Goal: Task Accomplishment & Management: Use online tool/utility

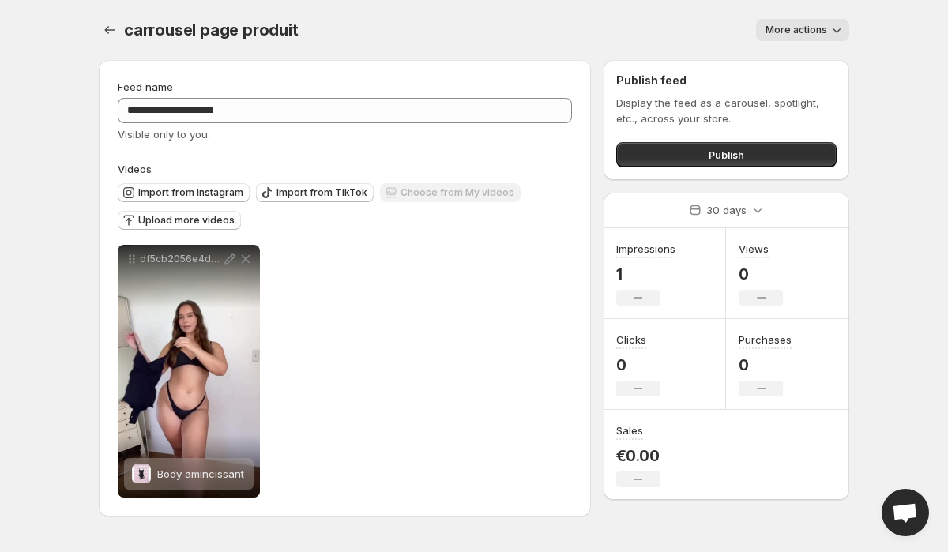
click at [792, 36] on span "More actions" at bounding box center [797, 30] width 62 height 13
click at [686, 92] on div "Publish feed Display the feed as a carousel, spotlight, etc., across your store…" at bounding box center [726, 120] width 220 height 95
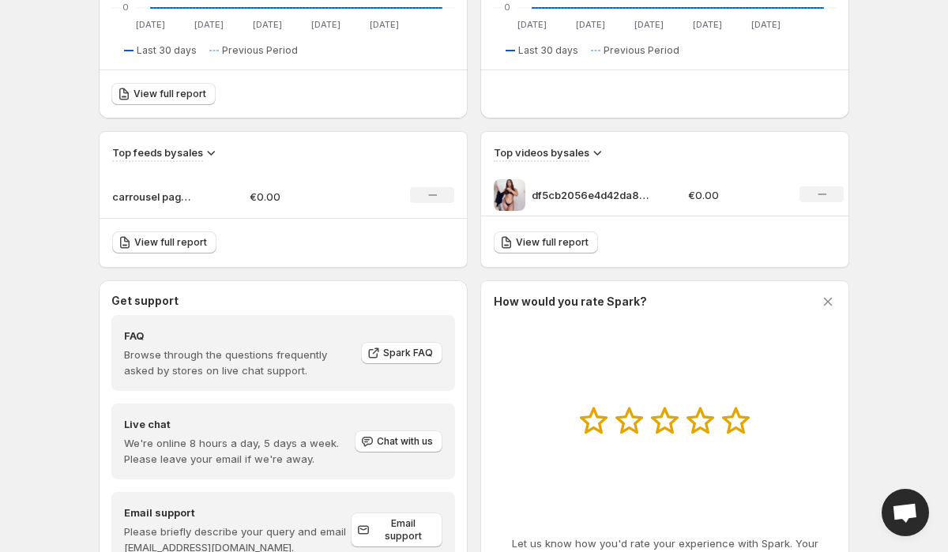
scroll to position [426, 0]
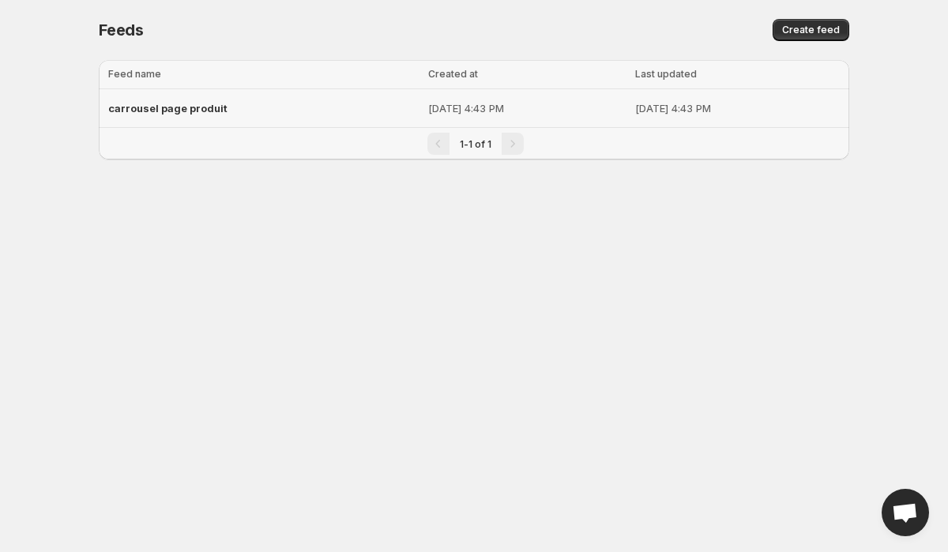
click at [497, 107] on p "[DATE] 4:43 PM" at bounding box center [527, 108] width 198 height 16
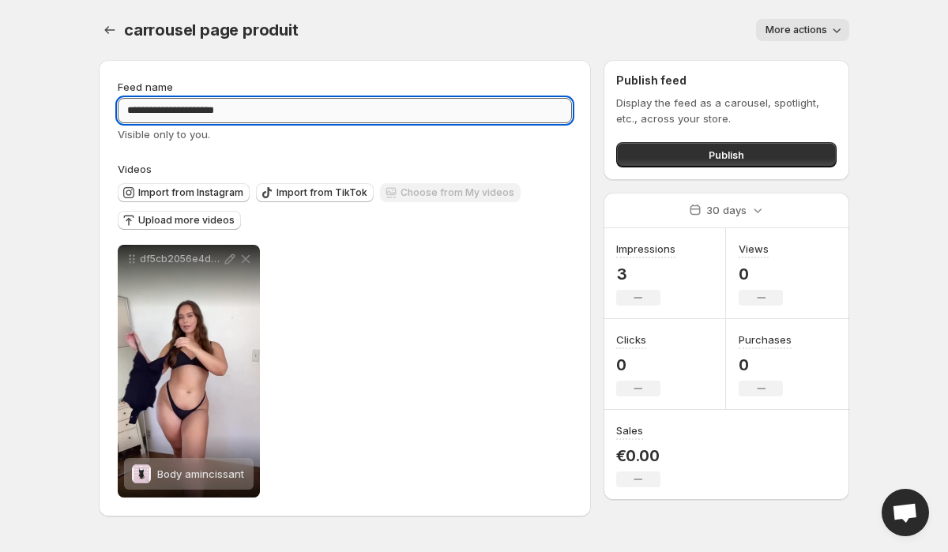
click at [277, 113] on input "**********" at bounding box center [345, 110] width 454 height 25
click at [694, 152] on button "Publish" at bounding box center [726, 154] width 220 height 25
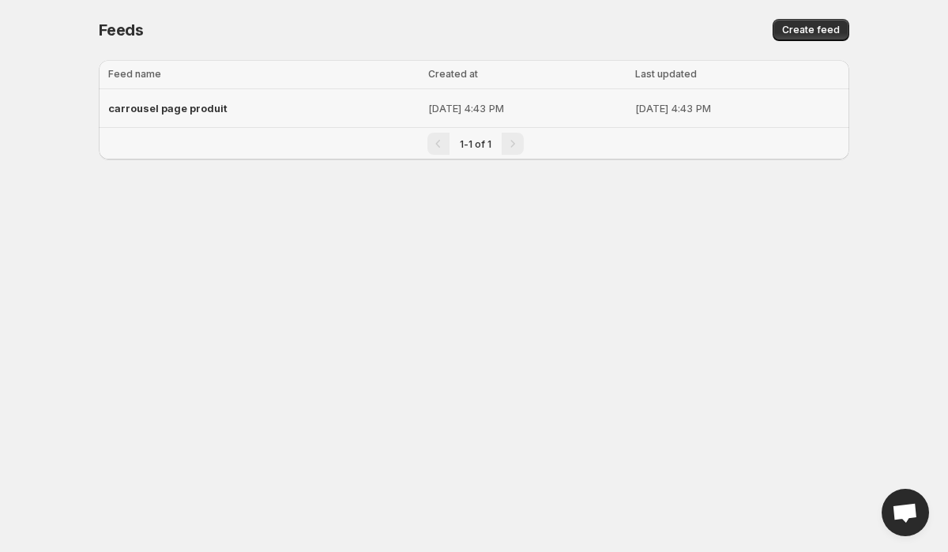
click at [635, 107] on p "Aug 22, 2025, 4:43 PM" at bounding box center [737, 108] width 205 height 16
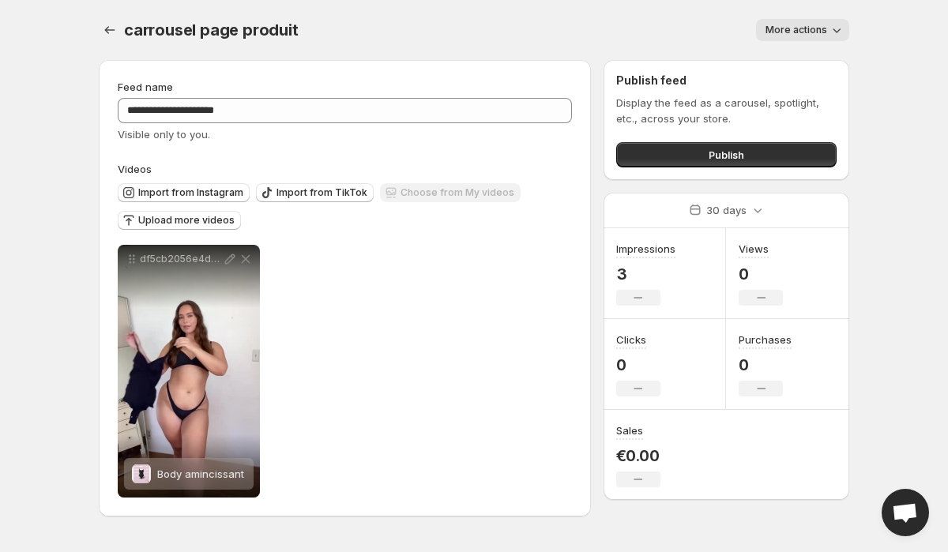
click at [811, 27] on span "More actions" at bounding box center [797, 30] width 62 height 13
click at [508, 55] on div "carrousel page produit. This page is ready carrousel page produit More actions …" at bounding box center [474, 30] width 751 height 60
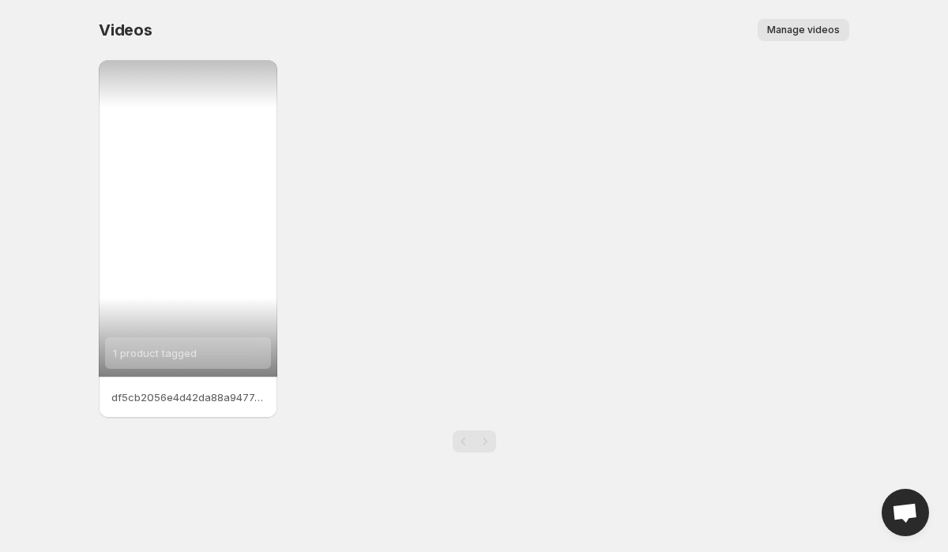
click at [220, 262] on div "1 product tagged" at bounding box center [188, 218] width 179 height 317
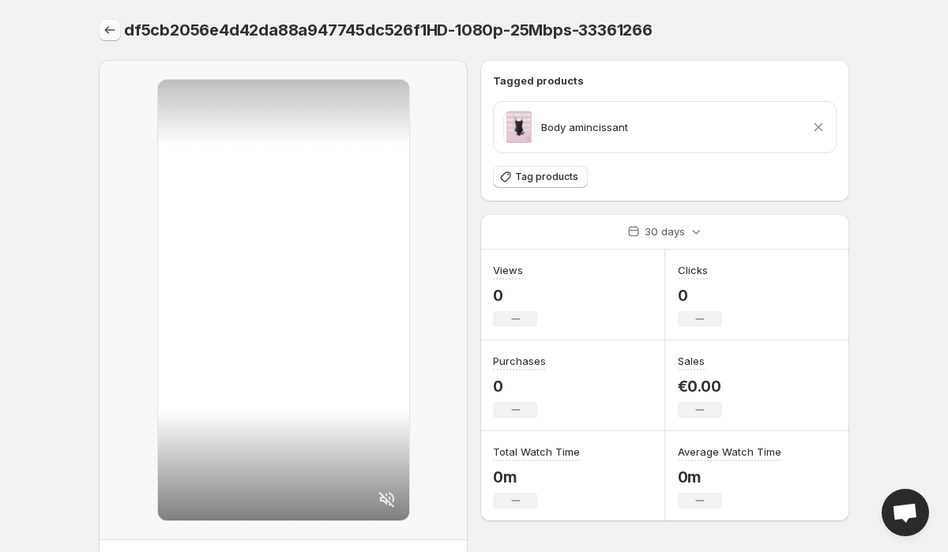
click at [105, 29] on icon "Settings" at bounding box center [110, 30] width 16 height 16
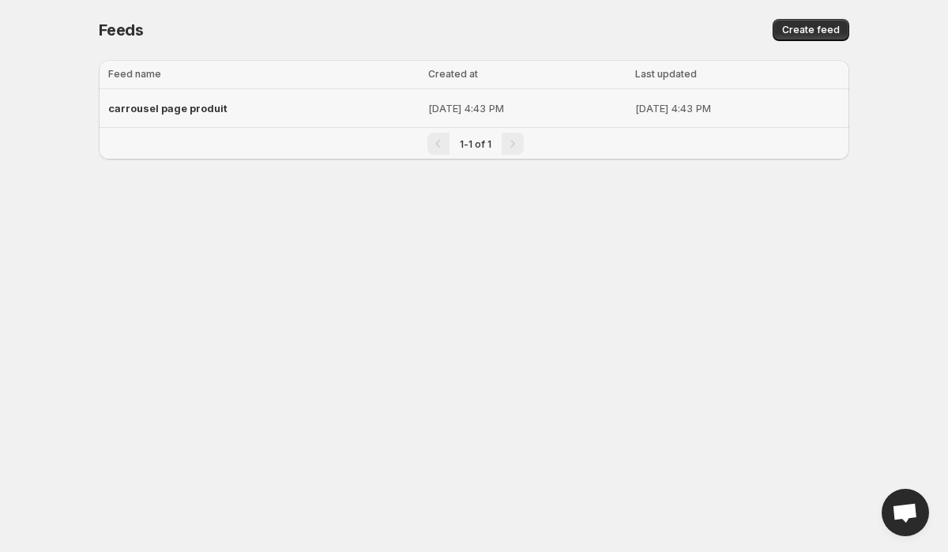
click at [428, 112] on p "Aug 22, 2025, 4:43 PM" at bounding box center [527, 108] width 198 height 16
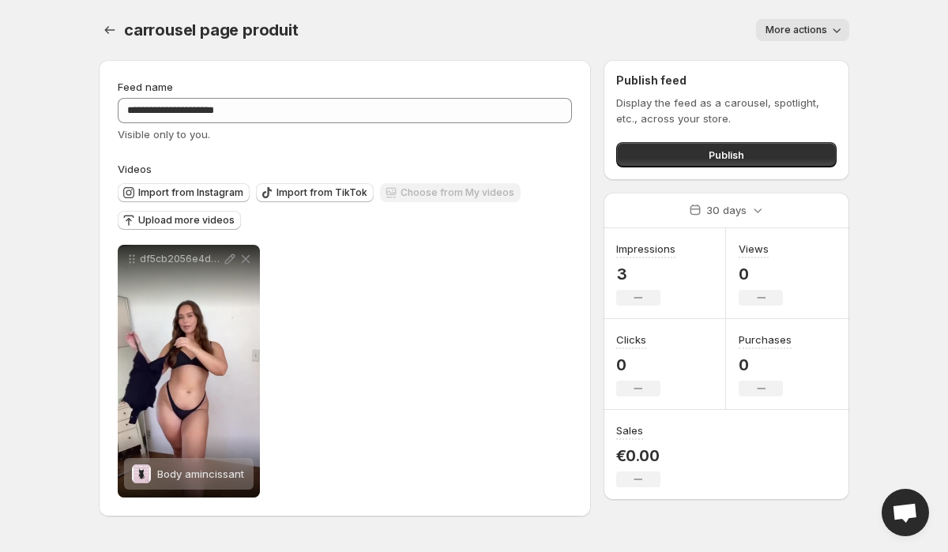
click at [686, 141] on div "Publish" at bounding box center [726, 152] width 220 height 32
click at [683, 151] on button "Publish" at bounding box center [726, 154] width 220 height 25
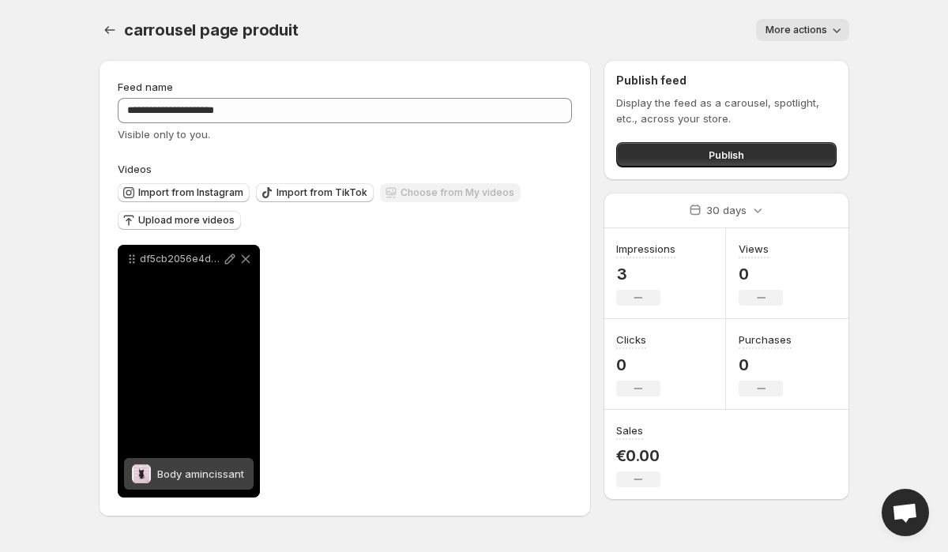
click at [230, 261] on icon at bounding box center [230, 259] width 10 height 10
